Goal: Information Seeking & Learning: Check status

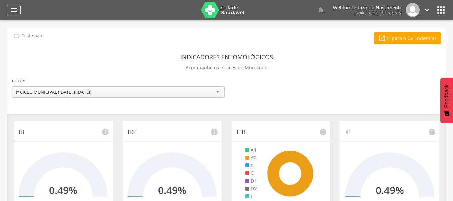
click at [15, 8] on icon "" at bounding box center [14, 10] width 8 height 8
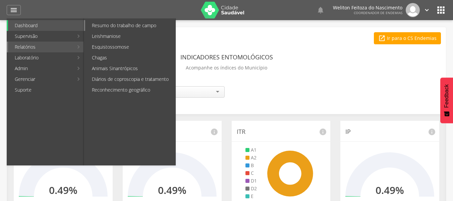
click at [119, 25] on link "Resumo do trabalho de campo" at bounding box center [130, 25] width 90 height 11
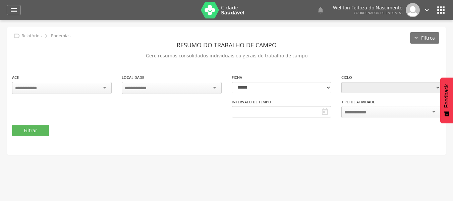
type input "**********"
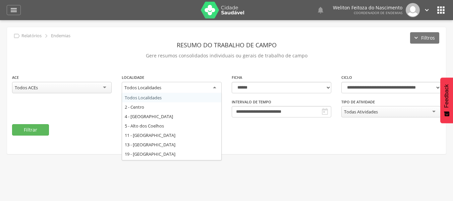
click at [213, 86] on div "Todos Localidades" at bounding box center [172, 88] width 100 height 12
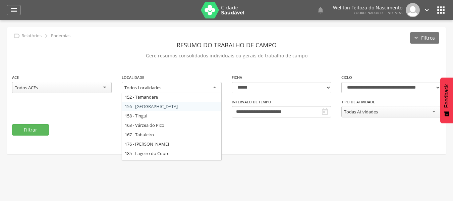
scroll to position [220, 0]
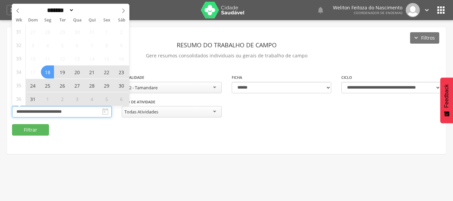
click at [84, 112] on input "**********" at bounding box center [62, 111] width 100 height 11
click at [125, 9] on icon at bounding box center [123, 10] width 5 height 5
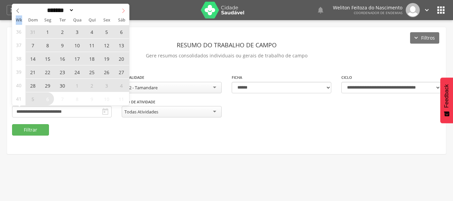
click at [125, 9] on icon at bounding box center [123, 10] width 5 height 5
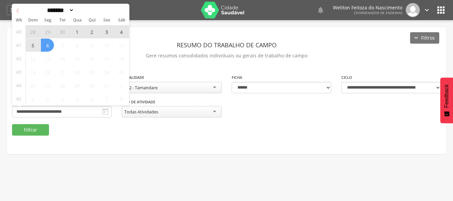
click at [19, 9] on icon at bounding box center [17, 10] width 5 height 5
select select "*"
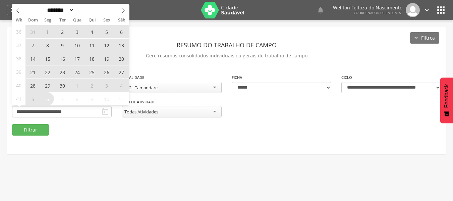
click at [75, 73] on span "24" at bounding box center [76, 71] width 13 height 13
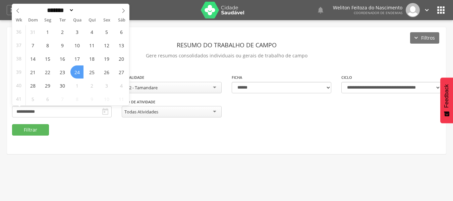
click at [75, 73] on span "24" at bounding box center [76, 71] width 13 height 13
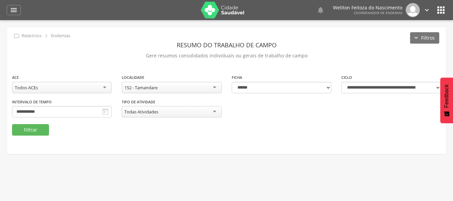
click at [75, 73] on div "**********" at bounding box center [226, 90] width 439 height 127
click at [29, 128] on button "Filtrar" at bounding box center [30, 129] width 37 height 11
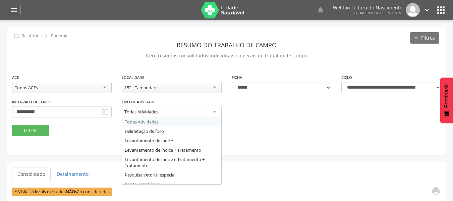
click at [215, 110] on div "Todas Atividades" at bounding box center [172, 112] width 100 height 12
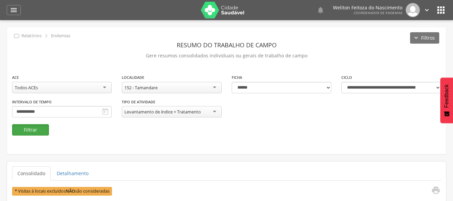
click at [36, 131] on button "Filtrar" at bounding box center [30, 129] width 37 height 11
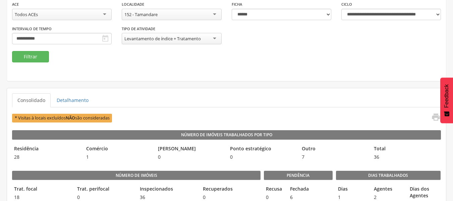
scroll to position [80, 0]
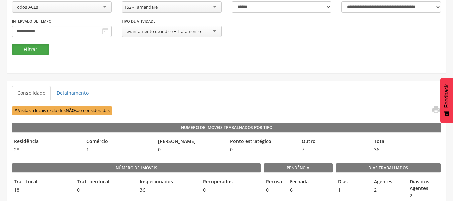
click at [28, 49] on button "Filtrar" at bounding box center [30, 49] width 37 height 11
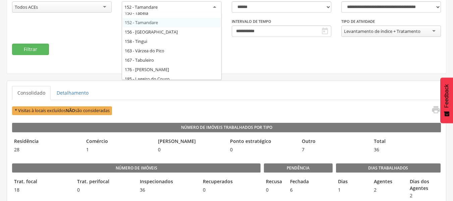
click at [172, 5] on div "152 - Tamandare" at bounding box center [172, 7] width 100 height 12
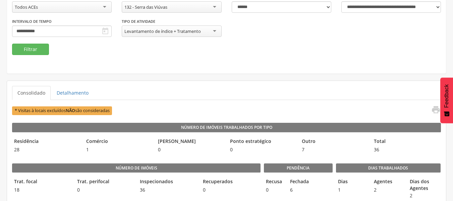
scroll to position [0, 0]
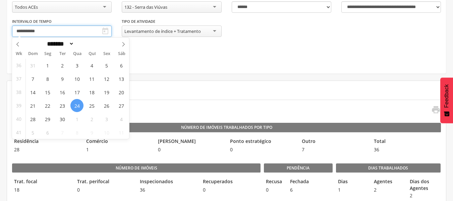
click at [82, 30] on input "**********" at bounding box center [62, 30] width 100 height 11
click at [108, 107] on span "26" at bounding box center [106, 105] width 13 height 13
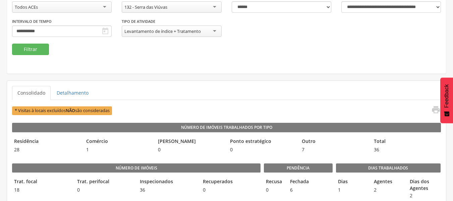
click at [108, 107] on span "* Visitas à locais excluídos NÃO são consideradas" at bounding box center [62, 110] width 100 height 8
click at [29, 46] on button "Filtrar" at bounding box center [30, 49] width 37 height 11
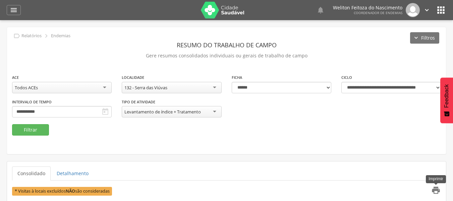
click at [434, 186] on icon "" at bounding box center [435, 189] width 9 height 9
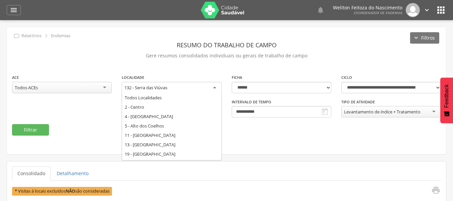
click at [198, 87] on div "132 - Serra das Viúvas" at bounding box center [172, 88] width 100 height 12
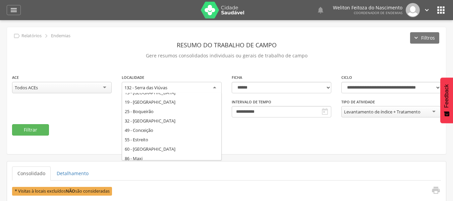
scroll to position [44, 0]
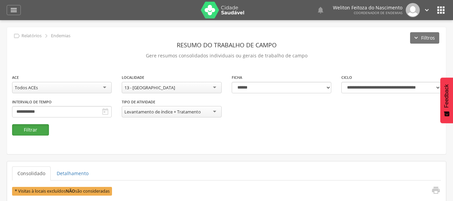
click at [35, 127] on button "Filtrar" at bounding box center [30, 129] width 37 height 11
click at [453, 194] on div " Usuários  Perfil do Usuário [PERSON_NAME] CPF: 000.000.000-00, [GEOGRAPHIC_D…" at bounding box center [226, 120] width 453 height 201
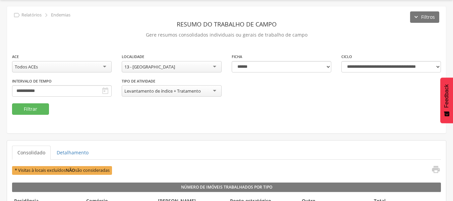
scroll to position [0, 0]
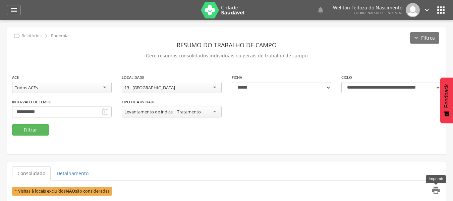
click at [434, 189] on icon "" at bounding box center [435, 189] width 9 height 9
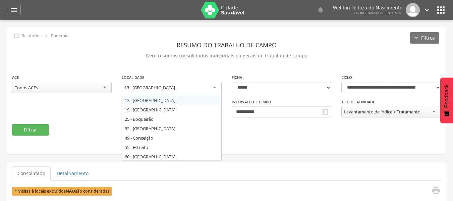
click at [194, 90] on div "13 - [GEOGRAPHIC_DATA]" at bounding box center [172, 88] width 100 height 12
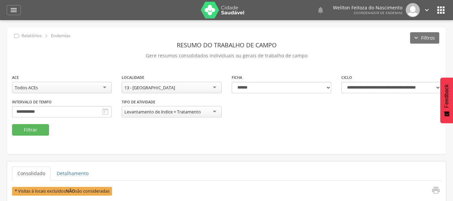
click at [217, 91] on div "13 - [GEOGRAPHIC_DATA]" at bounding box center [172, 87] width 100 height 11
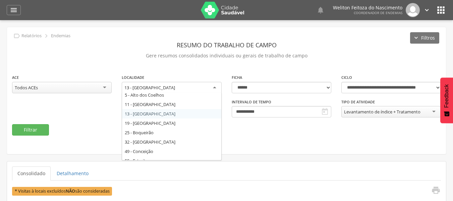
scroll to position [17, 0]
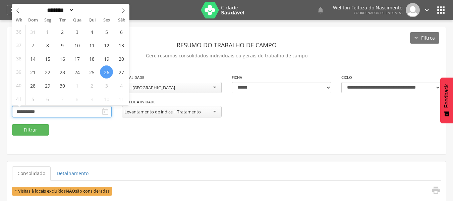
click at [87, 112] on input "**********" at bounding box center [62, 111] width 100 height 11
click at [61, 86] on span "30" at bounding box center [62, 85] width 13 height 13
type input "**********"
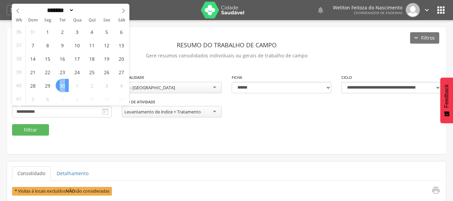
click at [61, 86] on span "30" at bounding box center [62, 85] width 13 height 13
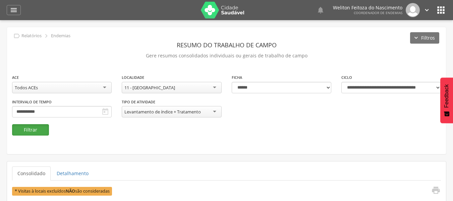
click at [33, 129] on button "Filtrar" at bounding box center [30, 129] width 37 height 11
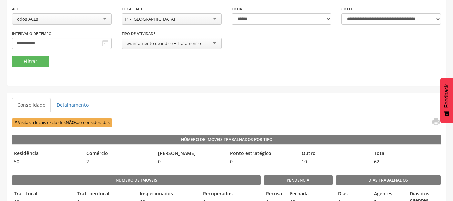
scroll to position [42, 0]
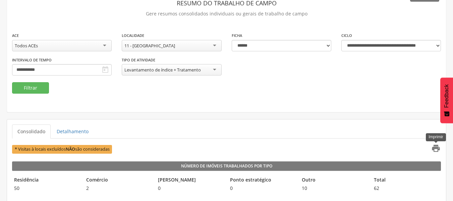
click at [434, 146] on icon "" at bounding box center [435, 148] width 9 height 9
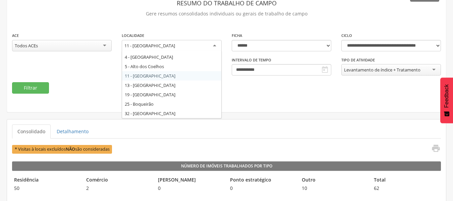
click at [203, 43] on div "11 - [GEOGRAPHIC_DATA]" at bounding box center [172, 46] width 100 height 12
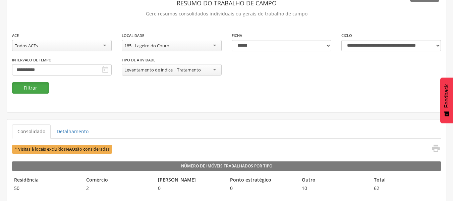
click at [34, 89] on button "Filtrar" at bounding box center [30, 87] width 37 height 11
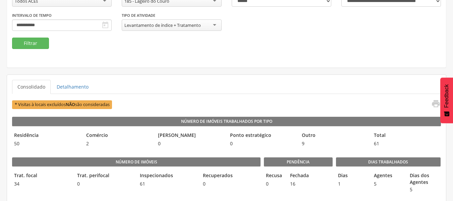
scroll to position [77, 0]
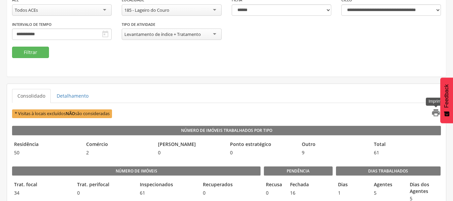
click at [435, 112] on icon "" at bounding box center [435, 112] width 9 height 9
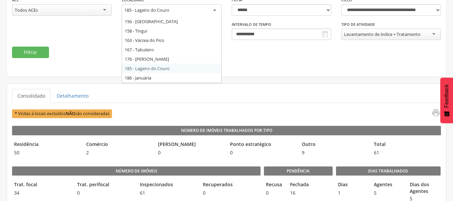
click at [185, 9] on div "185 - Lageiro do Couro" at bounding box center [172, 10] width 100 height 12
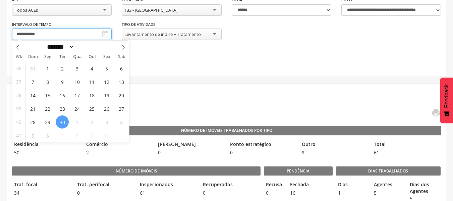
click at [73, 32] on input "**********" at bounding box center [62, 34] width 100 height 11
click at [122, 47] on icon at bounding box center [123, 47] width 5 height 5
select select "*"
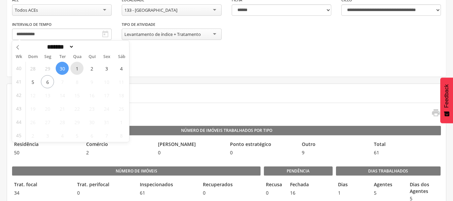
click at [75, 67] on span "1" at bounding box center [76, 68] width 13 height 13
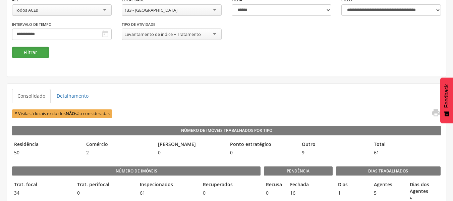
click at [33, 51] on button "Filtrar" at bounding box center [30, 52] width 37 height 11
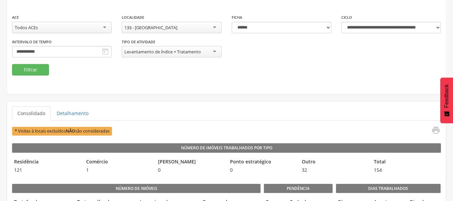
scroll to position [47, 0]
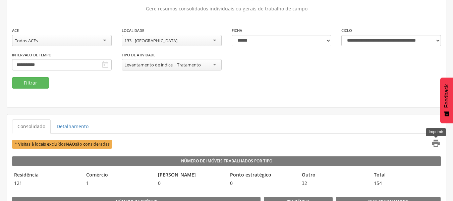
click at [434, 144] on icon "" at bounding box center [435, 142] width 9 height 9
click at [192, 40] on div "133 - [GEOGRAPHIC_DATA]" at bounding box center [172, 40] width 100 height 11
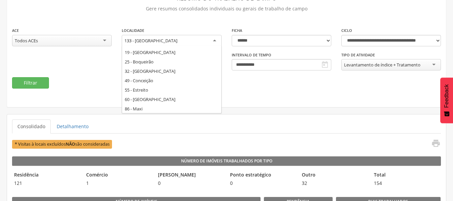
scroll to position [0, 0]
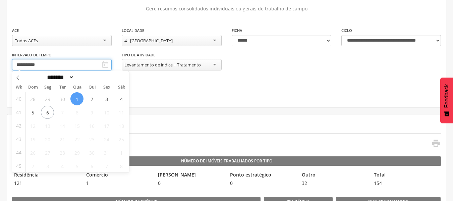
click at [77, 61] on input "**********" at bounding box center [62, 64] width 100 height 11
click at [91, 98] on span "2" at bounding box center [91, 98] width 13 height 13
type input "**********"
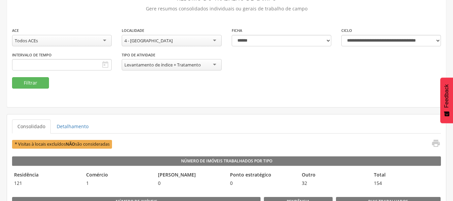
click at [155, 87] on fieldset "**********" at bounding box center [226, 58] width 429 height 62
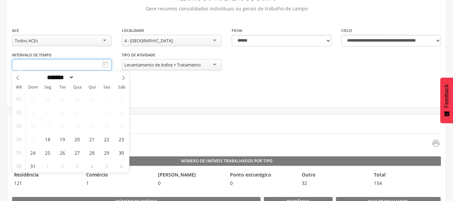
click at [59, 65] on input "text" at bounding box center [62, 64] width 100 height 11
click at [122, 77] on icon at bounding box center [123, 77] width 5 height 5
select select "*"
click at [92, 99] on span "2" at bounding box center [91, 98] width 13 height 13
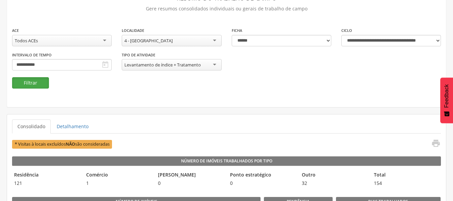
click at [38, 83] on button "Filtrar" at bounding box center [30, 82] width 37 height 11
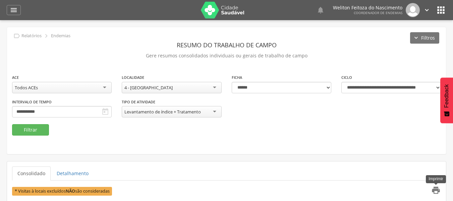
click at [436, 188] on icon "" at bounding box center [435, 189] width 9 height 9
click at [177, 90] on div "4 - [GEOGRAPHIC_DATA]" at bounding box center [172, 87] width 100 height 11
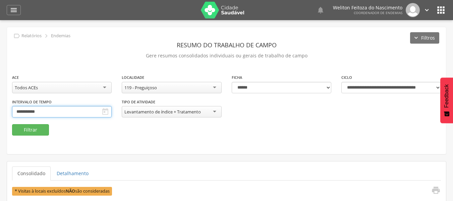
click at [74, 110] on input "**********" at bounding box center [62, 111] width 100 height 11
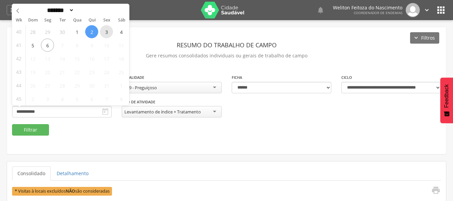
click at [107, 33] on span "3" at bounding box center [106, 31] width 13 height 13
type input "**********"
click at [107, 33] on span "3" at bounding box center [106, 31] width 13 height 13
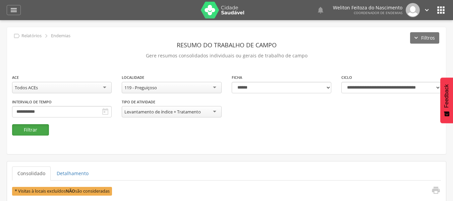
click at [29, 128] on button "Filtrar" at bounding box center [30, 129] width 37 height 11
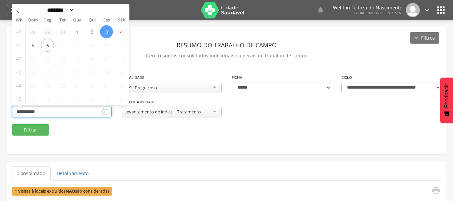
click at [67, 108] on input "**********" at bounding box center [62, 111] width 100 height 11
click at [17, 10] on icon at bounding box center [17, 11] width 2 height 4
select select "*"
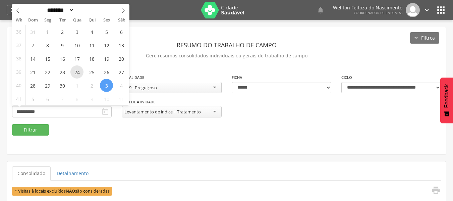
click at [80, 72] on span "24" at bounding box center [76, 71] width 13 height 13
click at [94, 69] on span "25" at bounding box center [91, 71] width 13 height 13
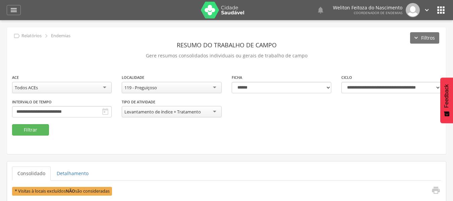
click at [94, 69] on div "**********" at bounding box center [226, 90] width 439 height 127
click at [30, 131] on button "Filtrar" at bounding box center [30, 129] width 37 height 11
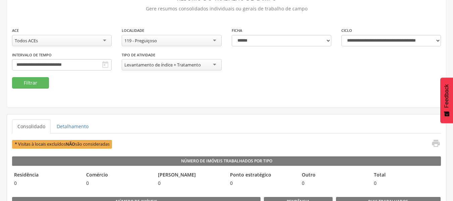
scroll to position [54, 0]
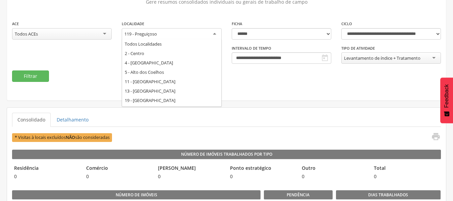
click at [190, 34] on div "119 - Preguiçoso" at bounding box center [172, 34] width 100 height 12
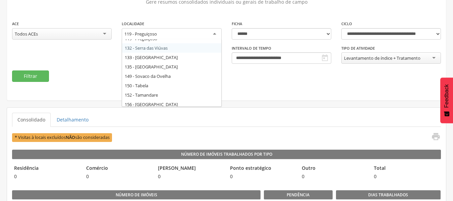
scroll to position [188, 0]
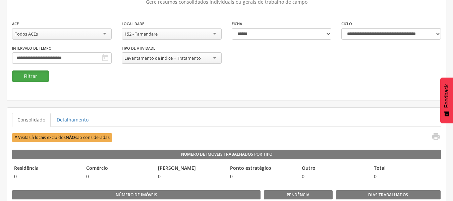
click at [27, 75] on button "Filtrar" at bounding box center [30, 75] width 37 height 11
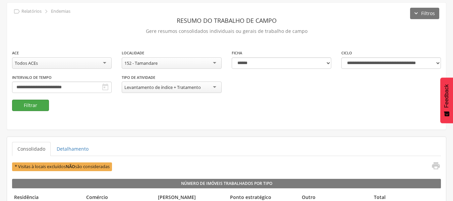
scroll to position [54, 0]
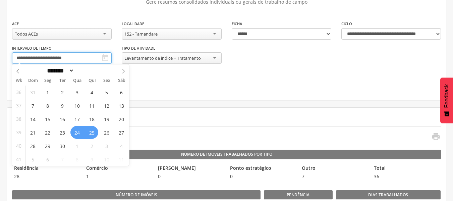
click at [75, 56] on input "**********" at bounding box center [62, 57] width 100 height 11
click at [76, 130] on span "24" at bounding box center [76, 132] width 13 height 13
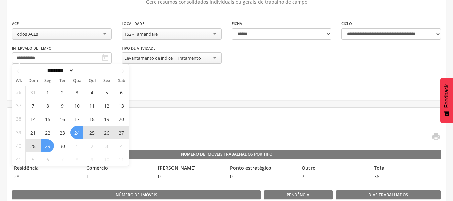
click at [47, 147] on span "29" at bounding box center [47, 145] width 13 height 13
type input "**********"
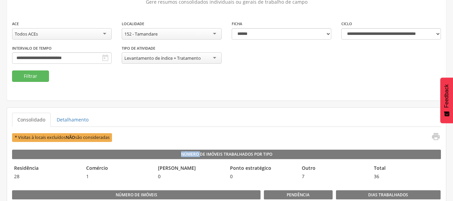
click at [26, 75] on button "Filtrar" at bounding box center [30, 75] width 37 height 11
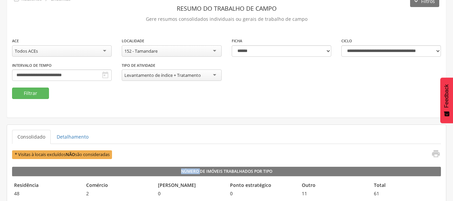
scroll to position [14, 0]
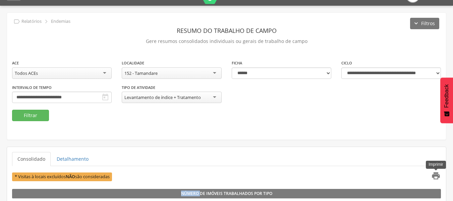
click at [435, 176] on icon "" at bounding box center [435, 175] width 9 height 9
